Goal: Book appointment/travel/reservation

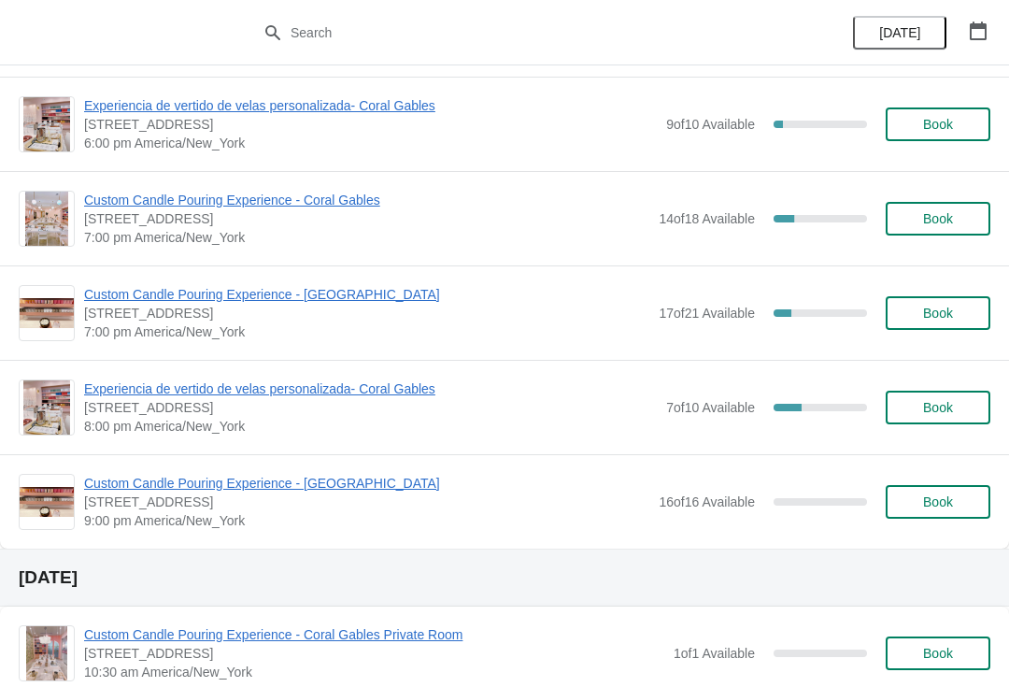
scroll to position [1134, 0]
click at [346, 199] on span "Custom Candle Pouring Experience - Coral Gables" at bounding box center [366, 199] width 565 height 19
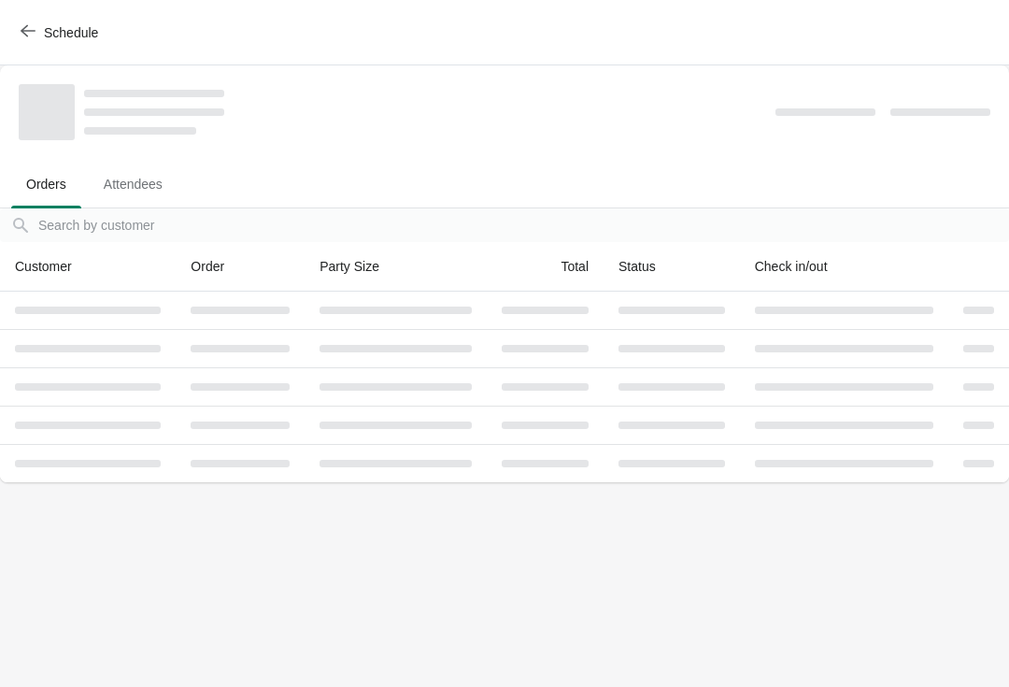
scroll to position [0, 0]
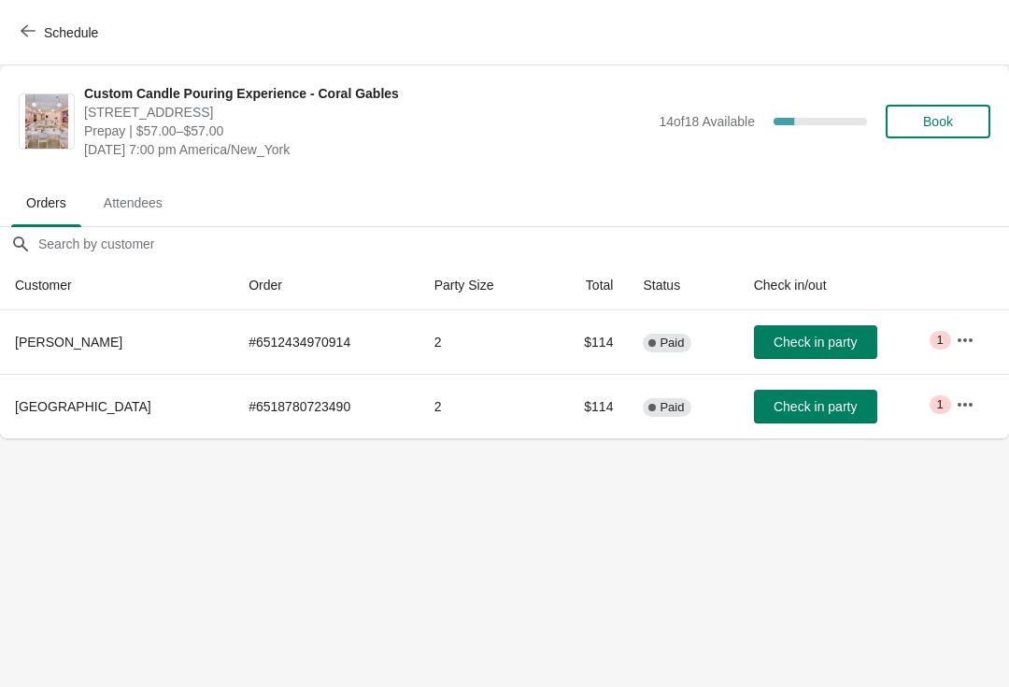
click at [45, 34] on span "Schedule" at bounding box center [71, 32] width 54 height 15
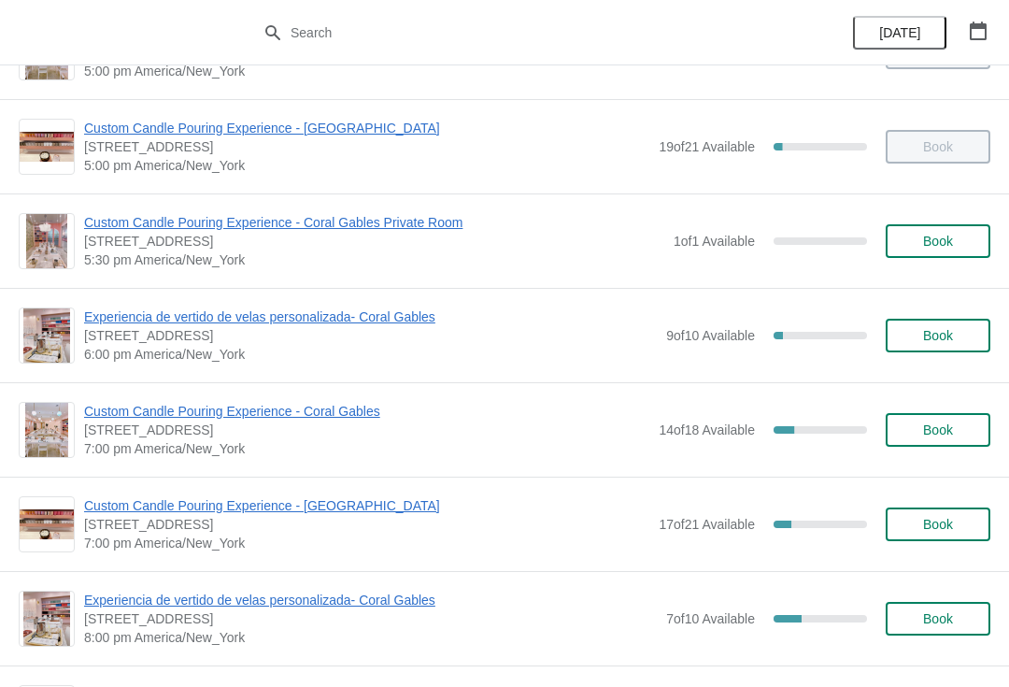
scroll to position [924, 0]
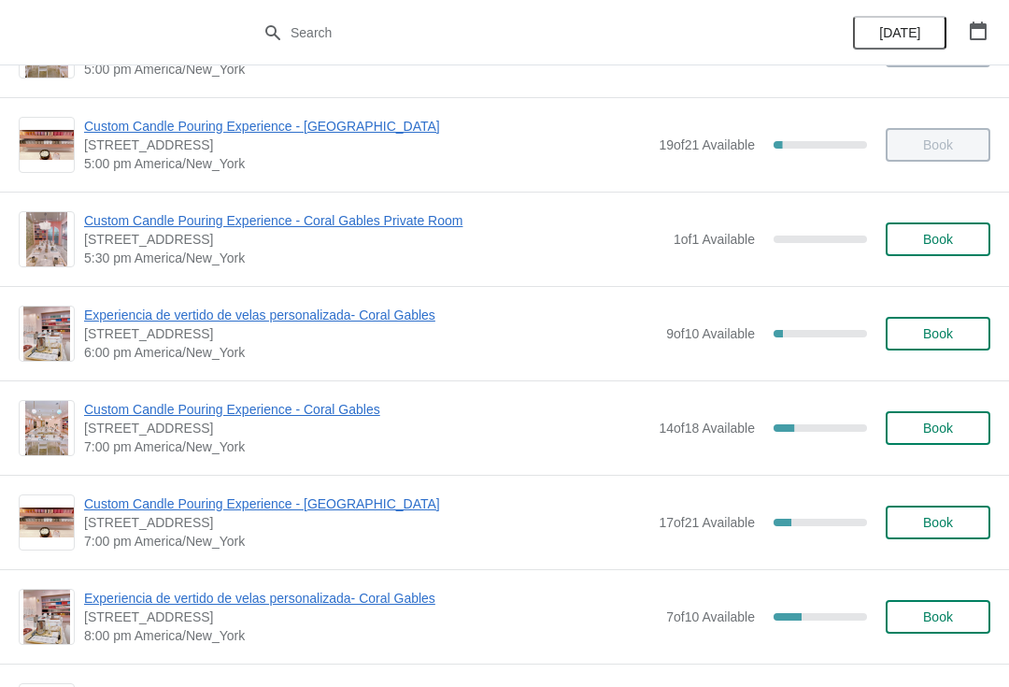
click at [146, 525] on span "[STREET_ADDRESS]" at bounding box center [366, 522] width 565 height 19
click at [151, 506] on span "Custom Candle Pouring Experience - [GEOGRAPHIC_DATA]" at bounding box center [366, 503] width 565 height 19
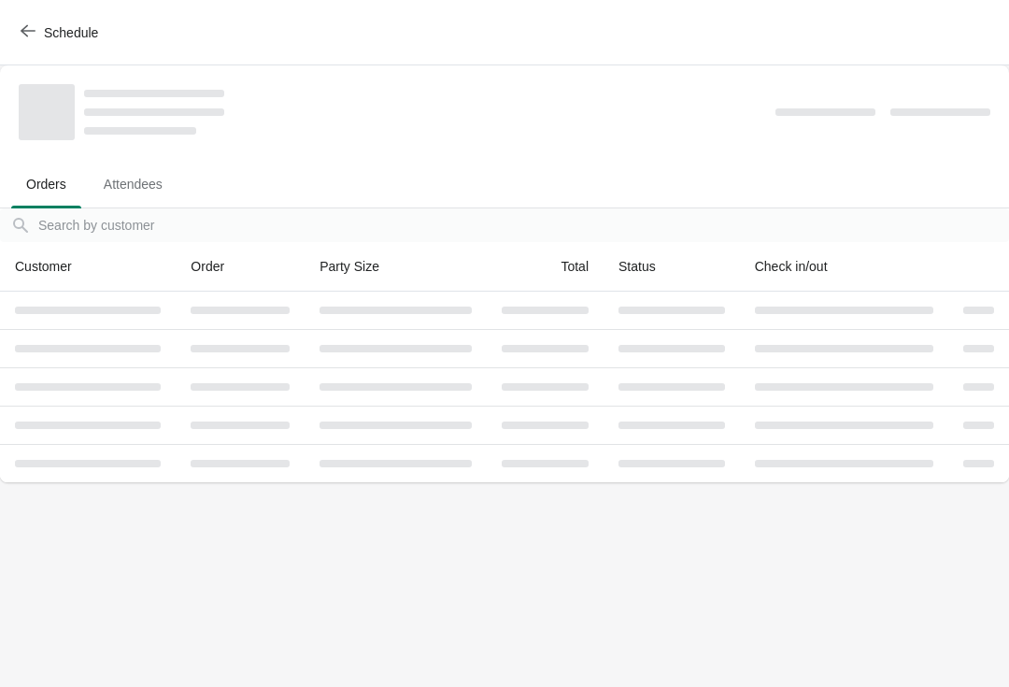
scroll to position [0, 0]
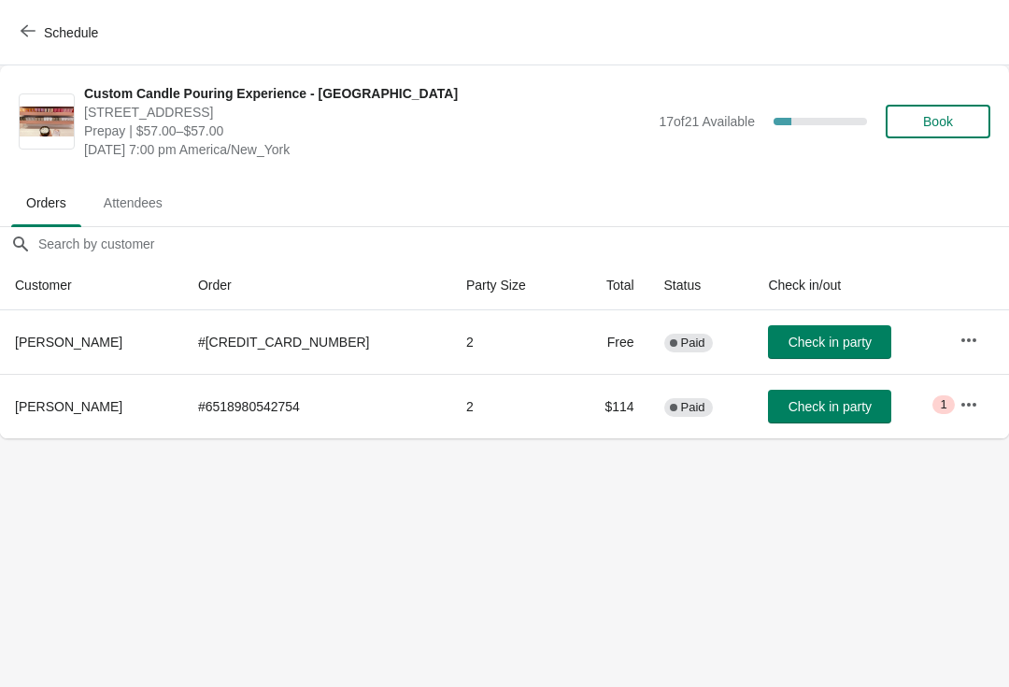
click at [47, 21] on button "Schedule" at bounding box center [61, 33] width 104 height 34
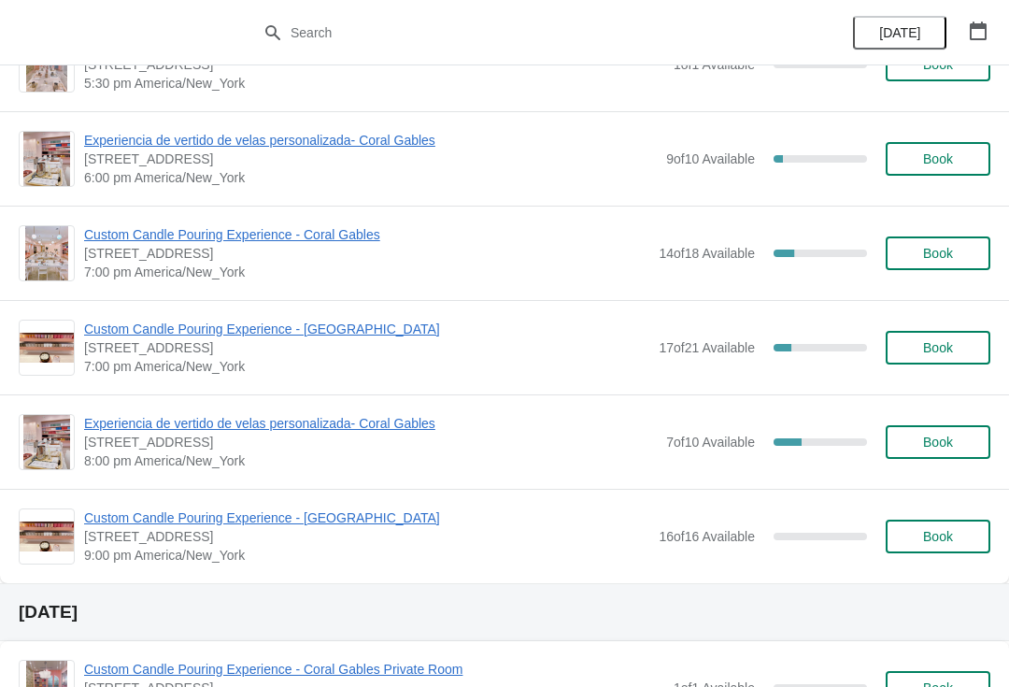
scroll to position [1106, 0]
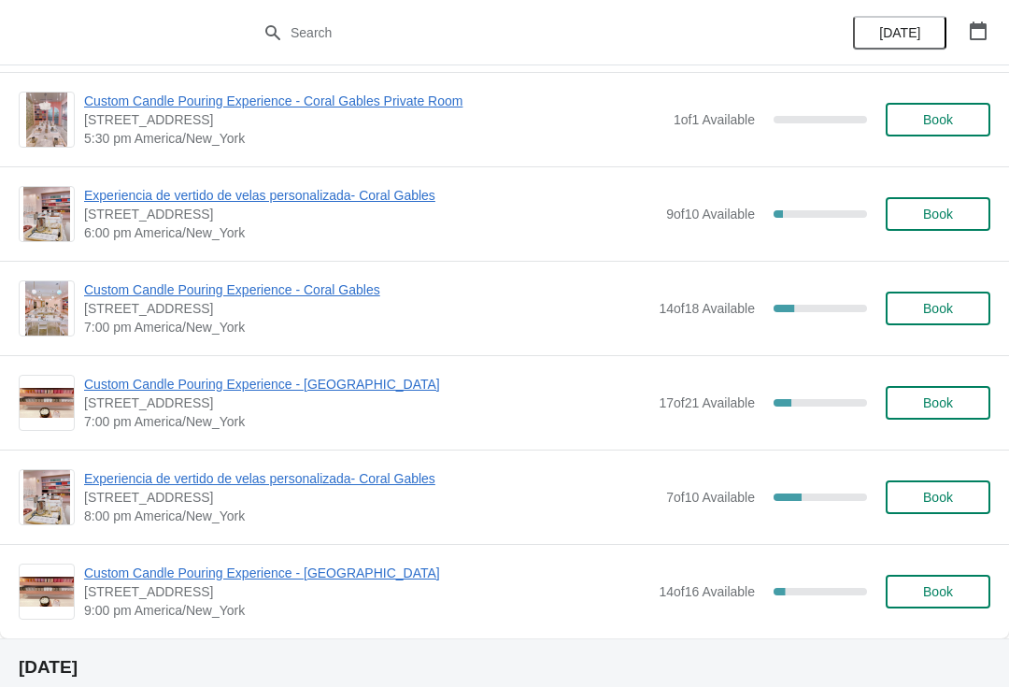
scroll to position [1046, 0]
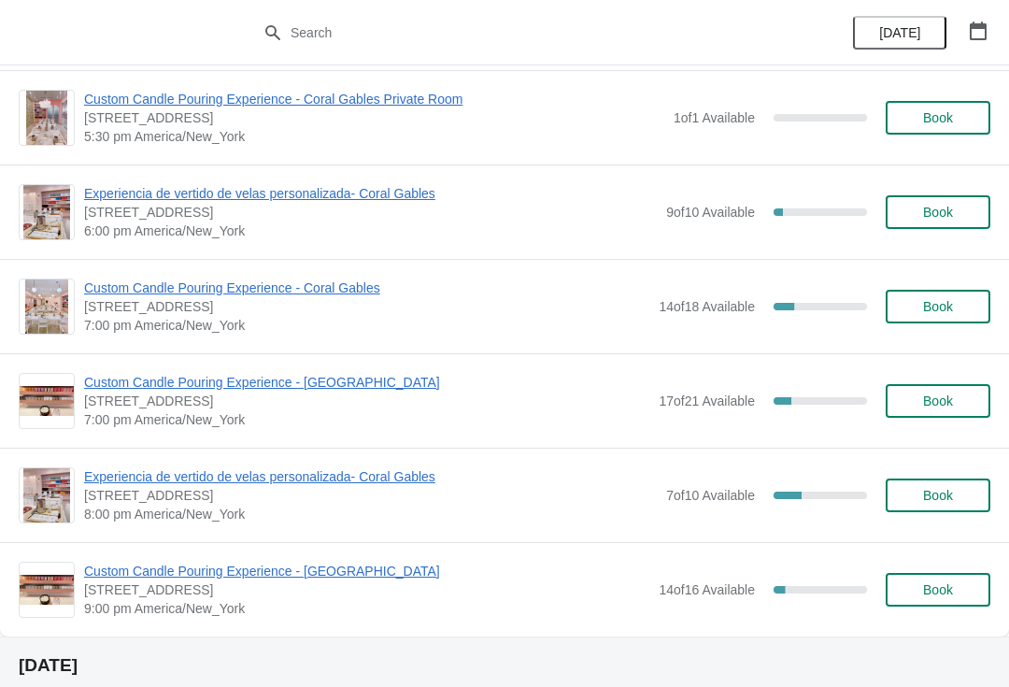
click at [328, 387] on span "Custom Candle Pouring Experience - [GEOGRAPHIC_DATA]" at bounding box center [366, 382] width 565 height 19
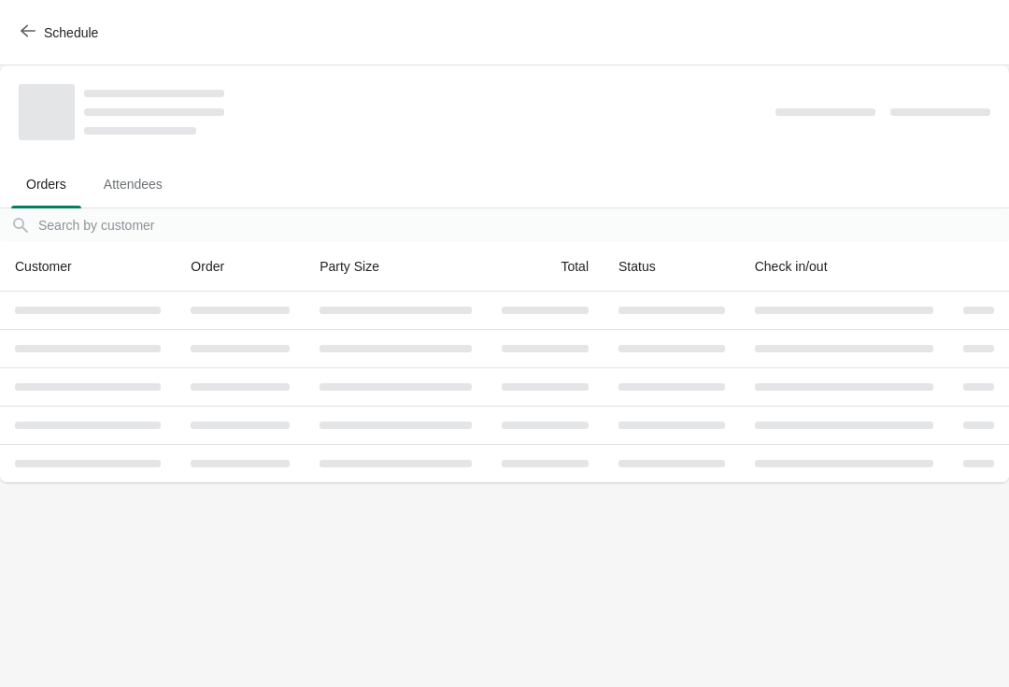
scroll to position [0, 0]
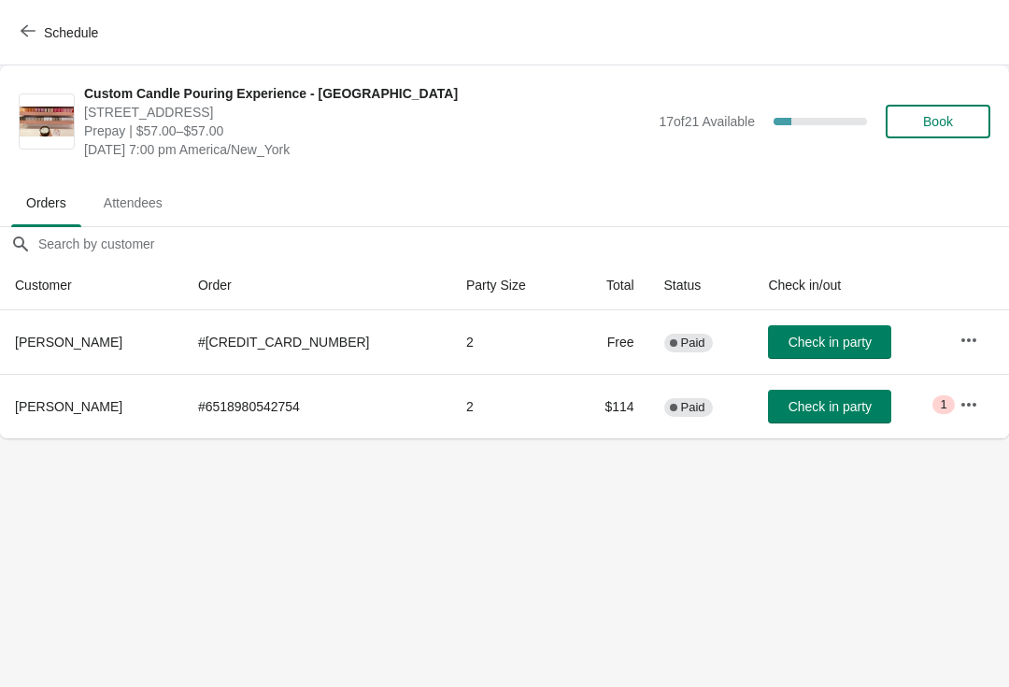
click at [953, 125] on span "Book" at bounding box center [938, 121] width 30 height 15
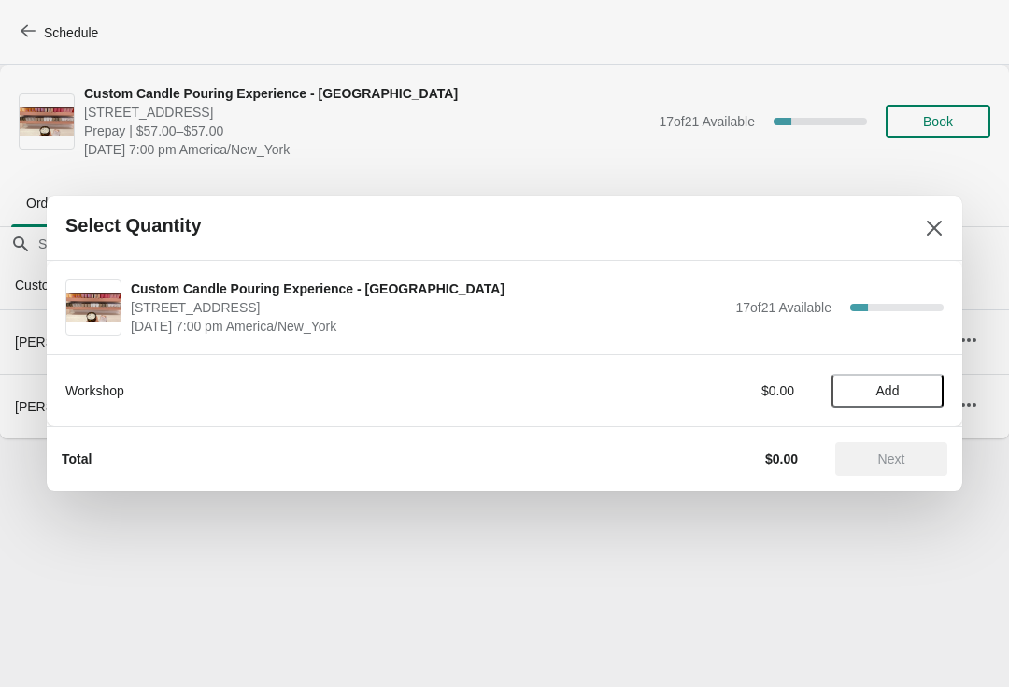
click at [897, 394] on span "Add" at bounding box center [888, 390] width 23 height 15
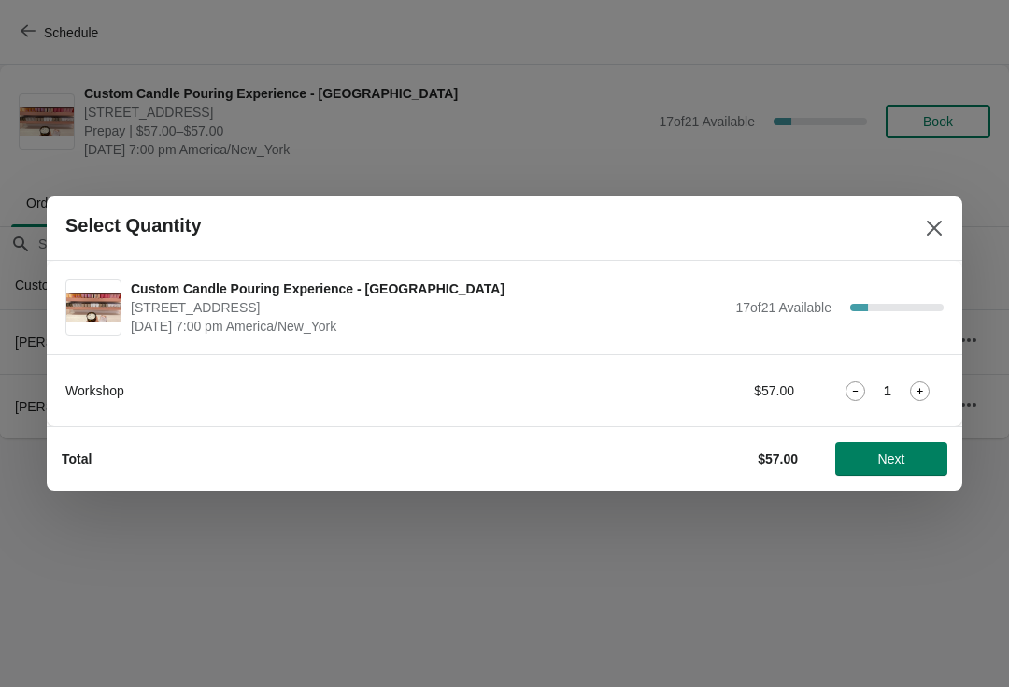
click at [917, 393] on icon at bounding box center [920, 391] width 20 height 20
click at [891, 457] on span "Next" at bounding box center [891, 458] width 27 height 15
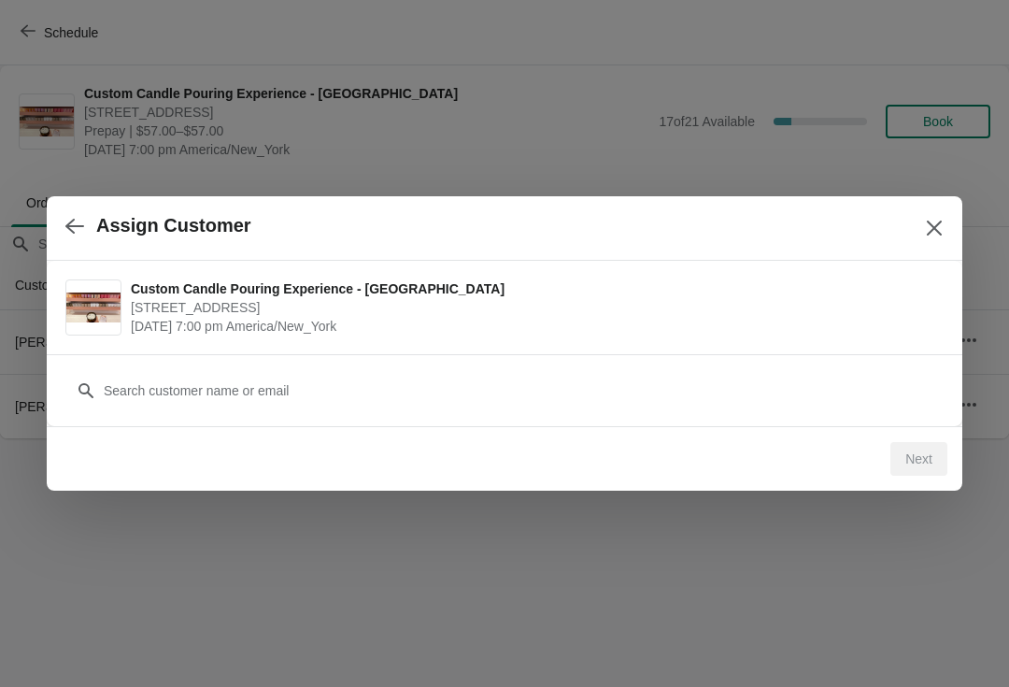
click at [804, 369] on div "Customer" at bounding box center [504, 381] width 878 height 52
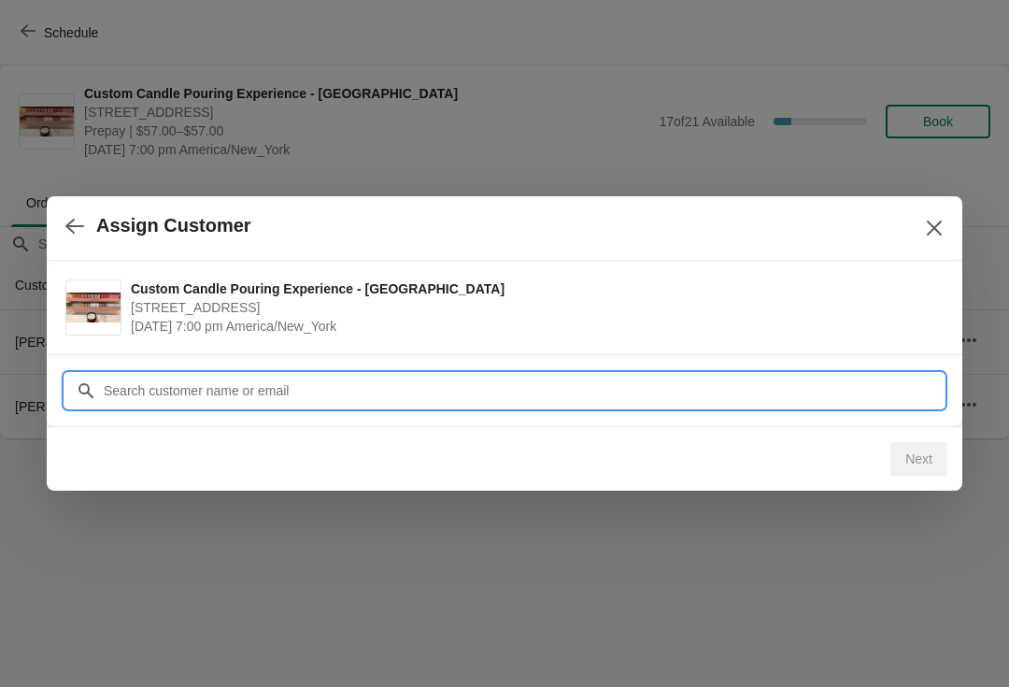
click at [558, 382] on input "Customer" at bounding box center [523, 391] width 841 height 34
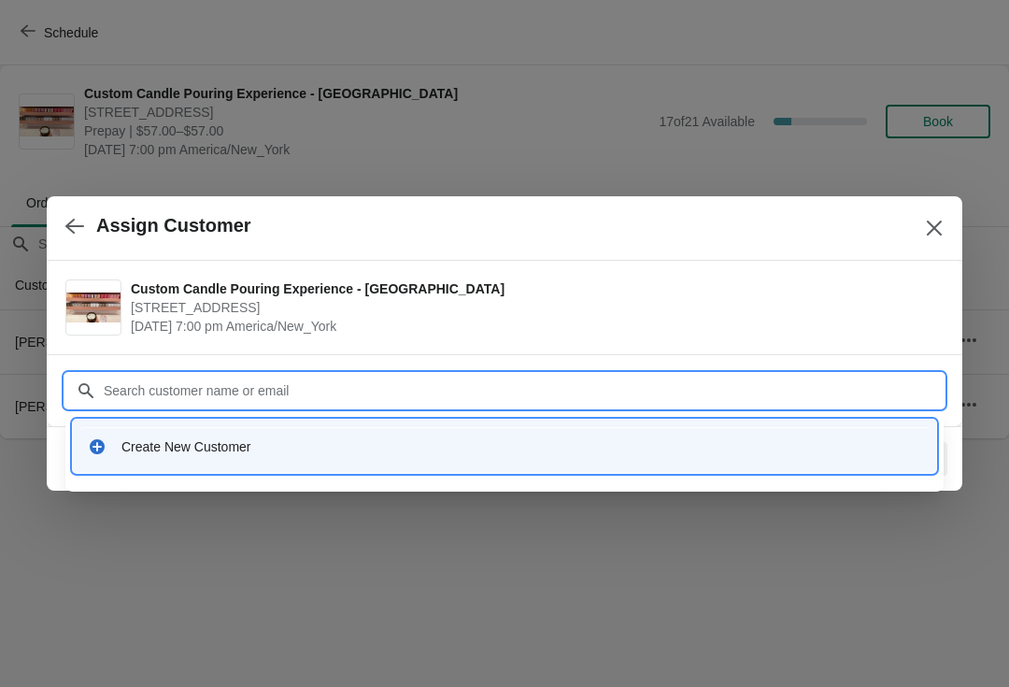
click at [317, 454] on div "Create New Customer" at bounding box center [521, 446] width 800 height 19
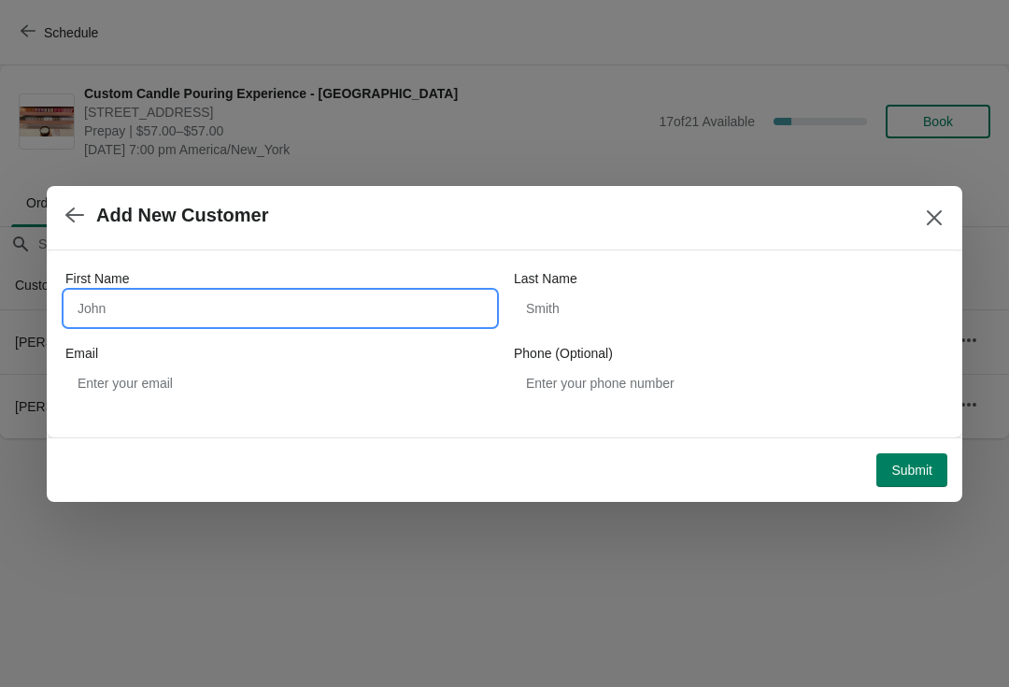
click at [197, 298] on input "First Name" at bounding box center [280, 309] width 430 height 34
type input "J"
click at [937, 201] on button "Close" at bounding box center [935, 218] width 34 height 34
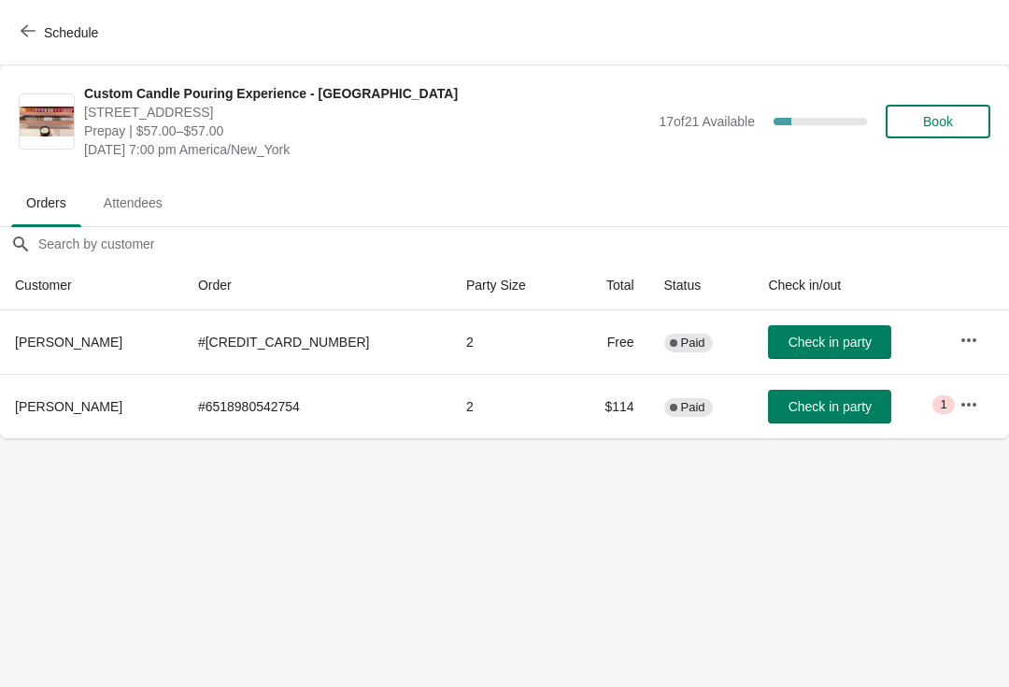
click at [938, 120] on span "Book" at bounding box center [938, 121] width 30 height 15
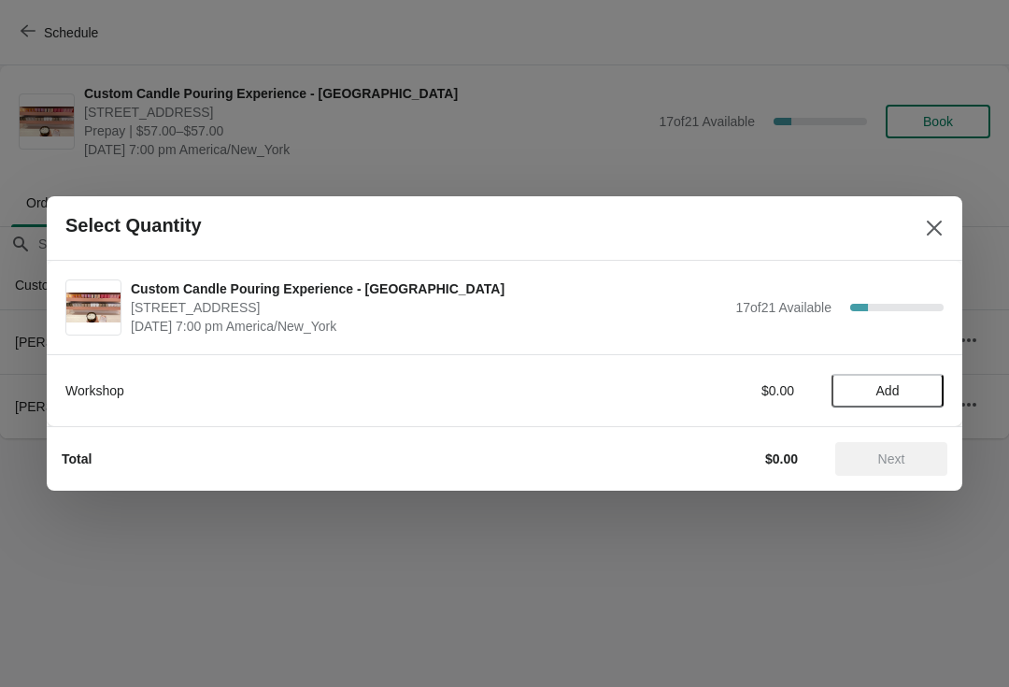
click at [895, 391] on span "Add" at bounding box center [888, 390] width 23 height 15
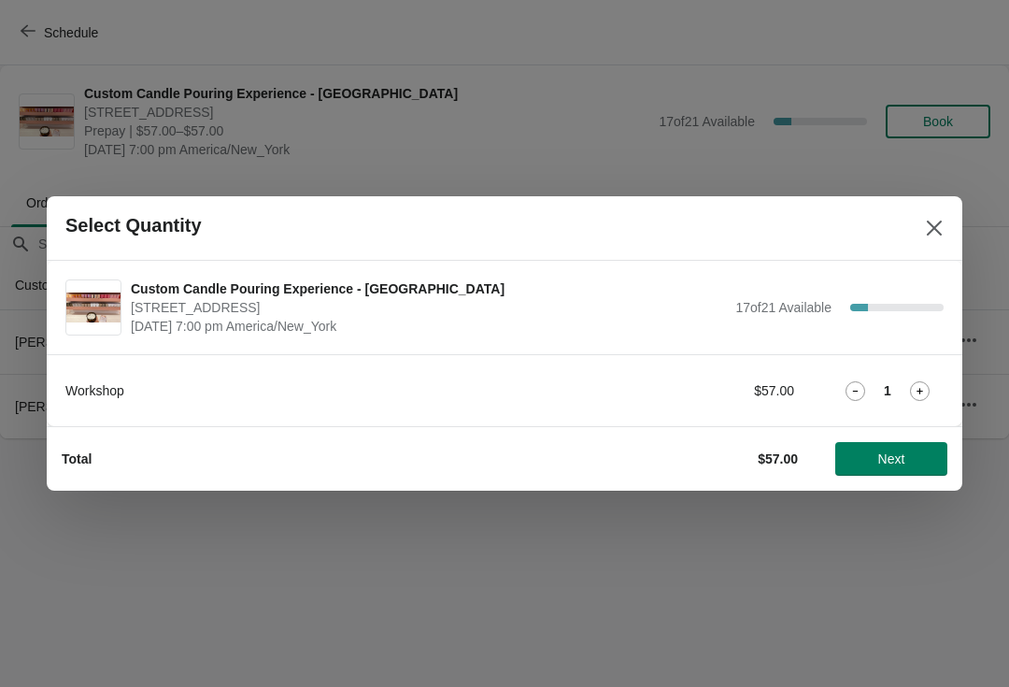
click at [904, 390] on div "1" at bounding box center [888, 391] width 112 height 20
click at [928, 388] on icon at bounding box center [920, 391] width 20 height 20
click at [900, 466] on span "Next" at bounding box center [891, 458] width 27 height 15
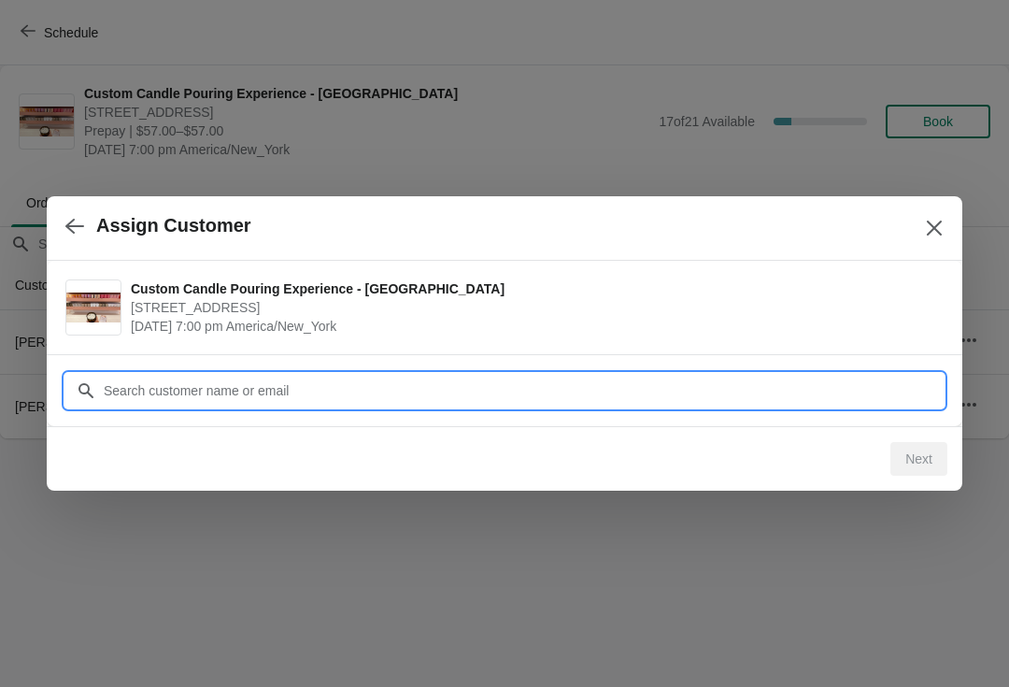
click at [753, 375] on input "Customer" at bounding box center [523, 391] width 841 height 34
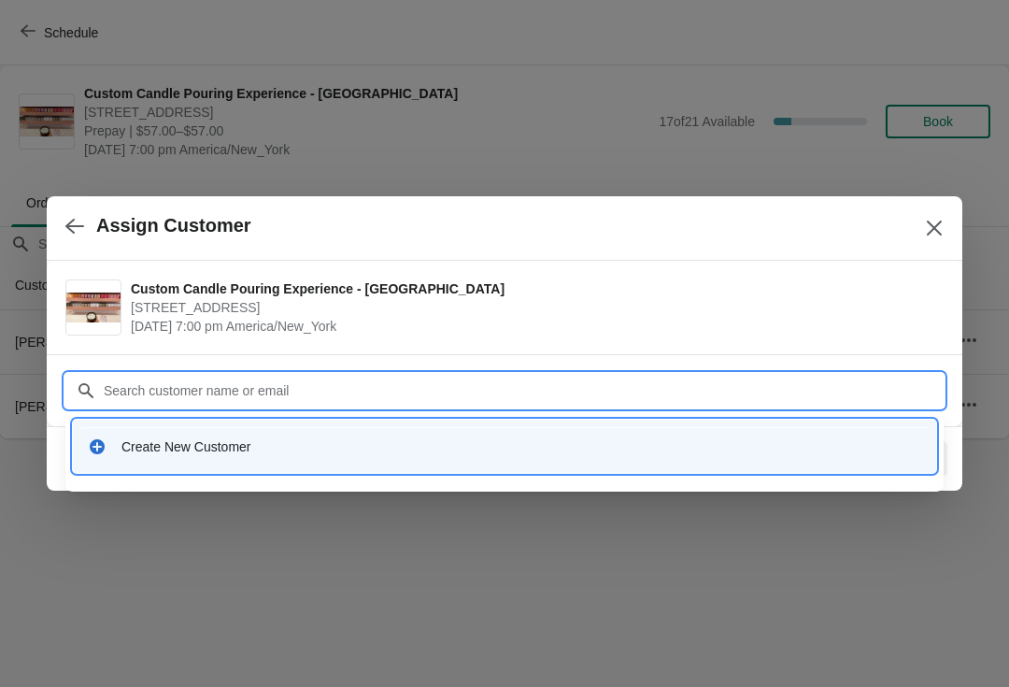
click at [160, 452] on div "Create New Customer" at bounding box center [521, 446] width 800 height 19
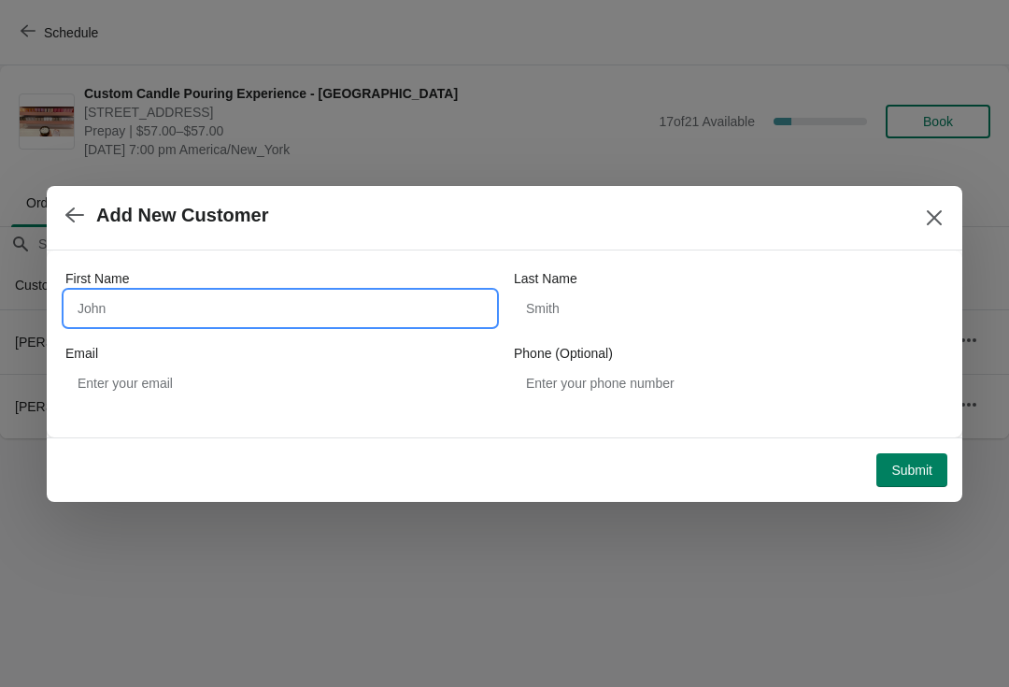
click at [170, 303] on input "First Name" at bounding box center [280, 309] width 430 height 34
type input "Juanita"
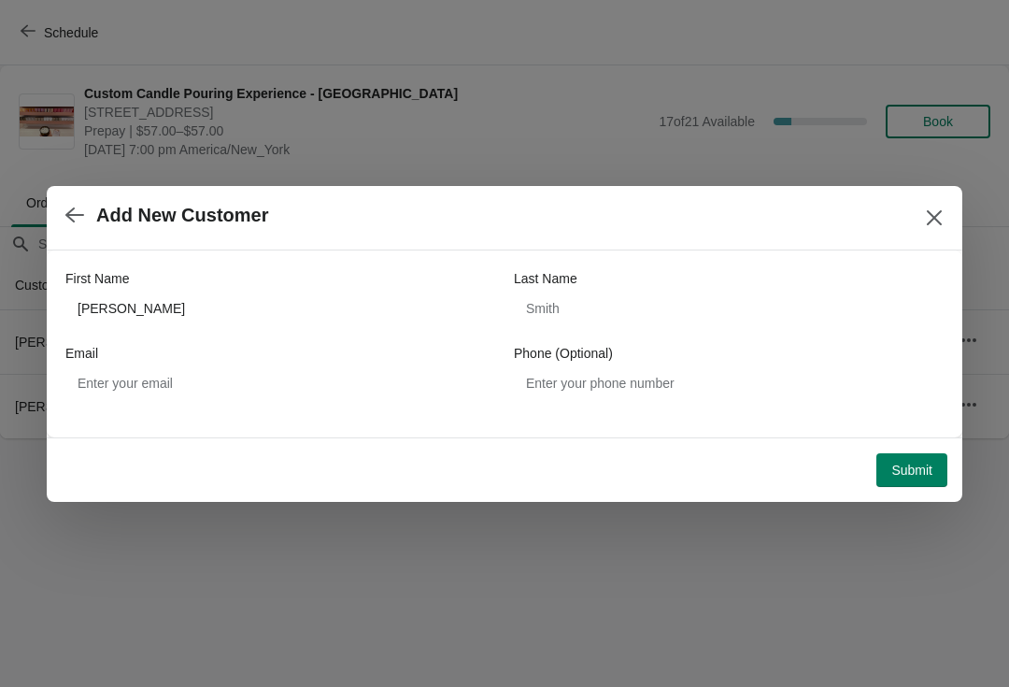
click at [919, 467] on span "Submit" at bounding box center [911, 470] width 41 height 15
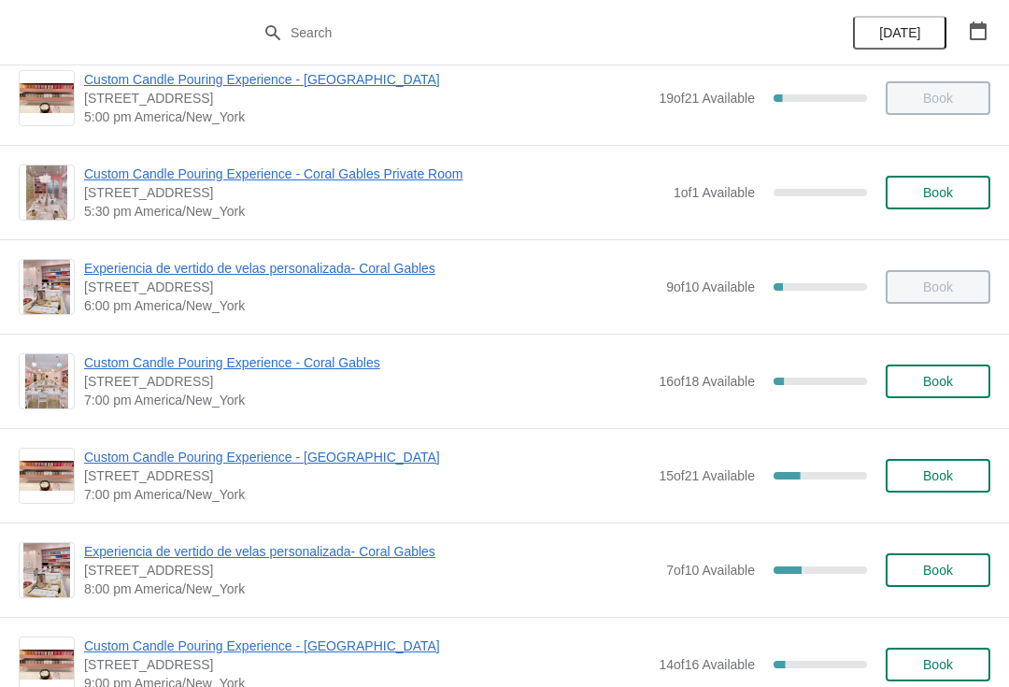
scroll to position [1012, 0]
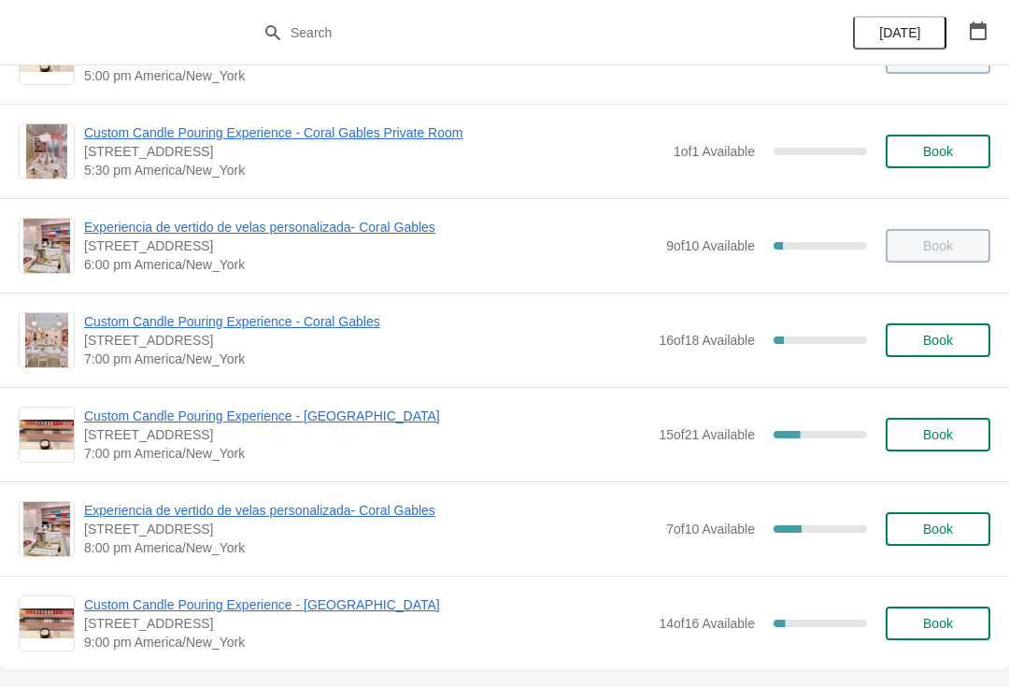
click at [353, 419] on span "Custom Candle Pouring Experience - [GEOGRAPHIC_DATA]" at bounding box center [366, 415] width 565 height 19
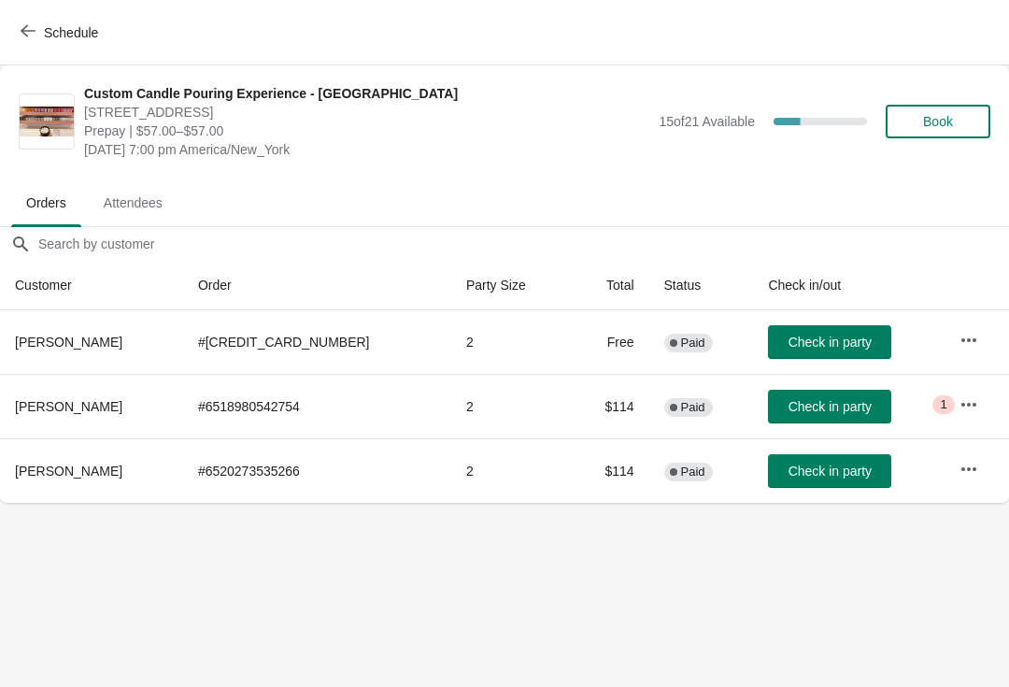
click at [813, 342] on span "Check in party" at bounding box center [830, 342] width 83 height 15
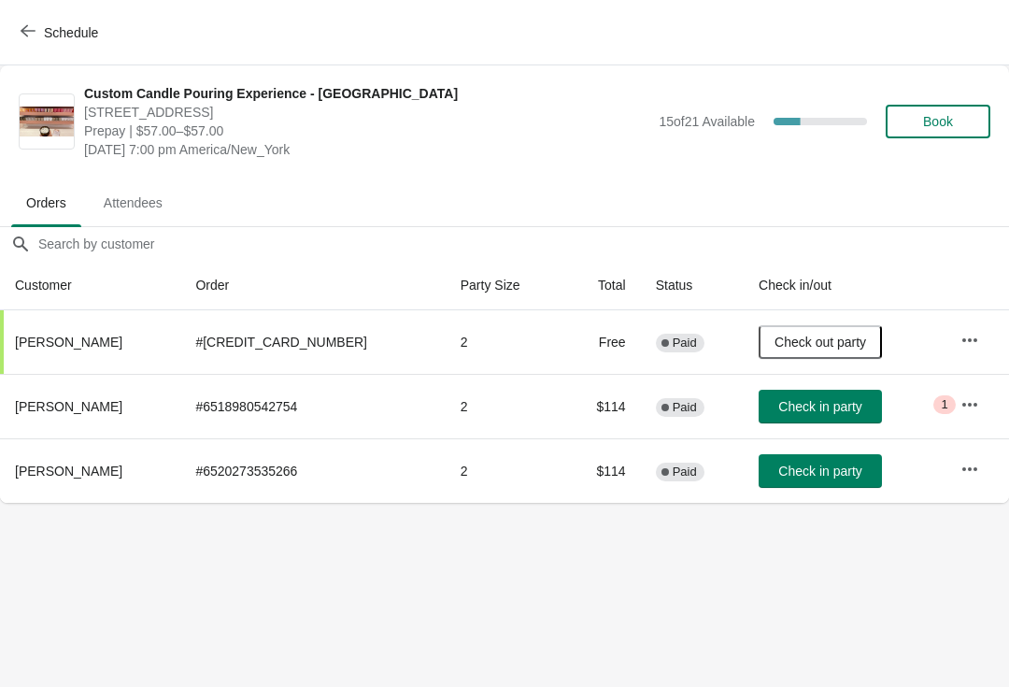
click at [797, 485] on button "Check in party" at bounding box center [820, 471] width 123 height 34
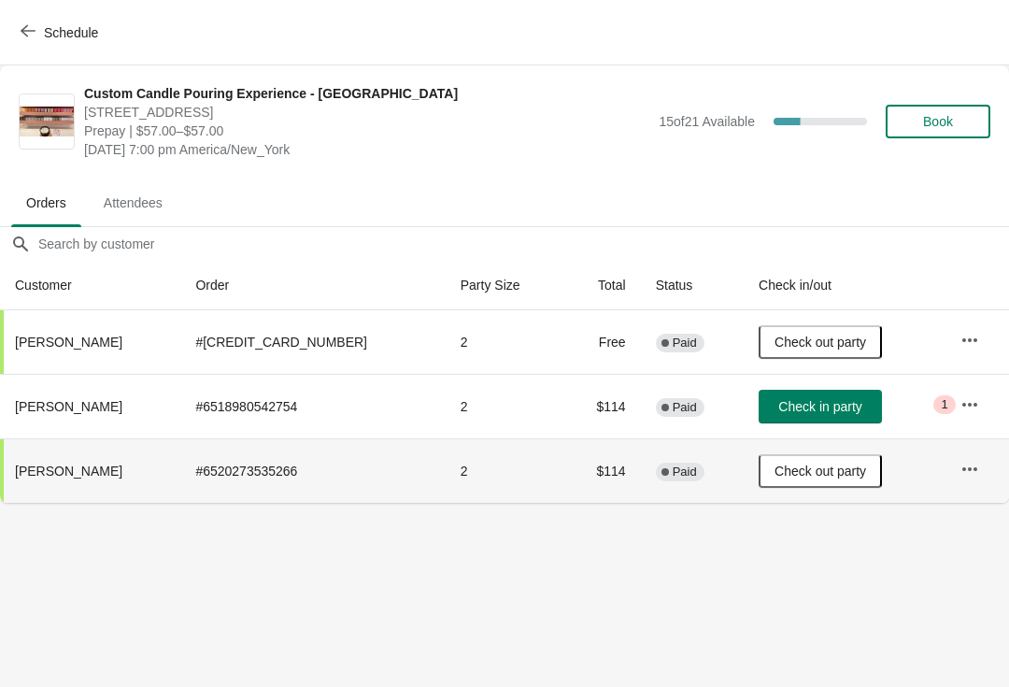
click at [834, 406] on span "Check in party" at bounding box center [819, 406] width 83 height 15
